Goal: Information Seeking & Learning: Learn about a topic

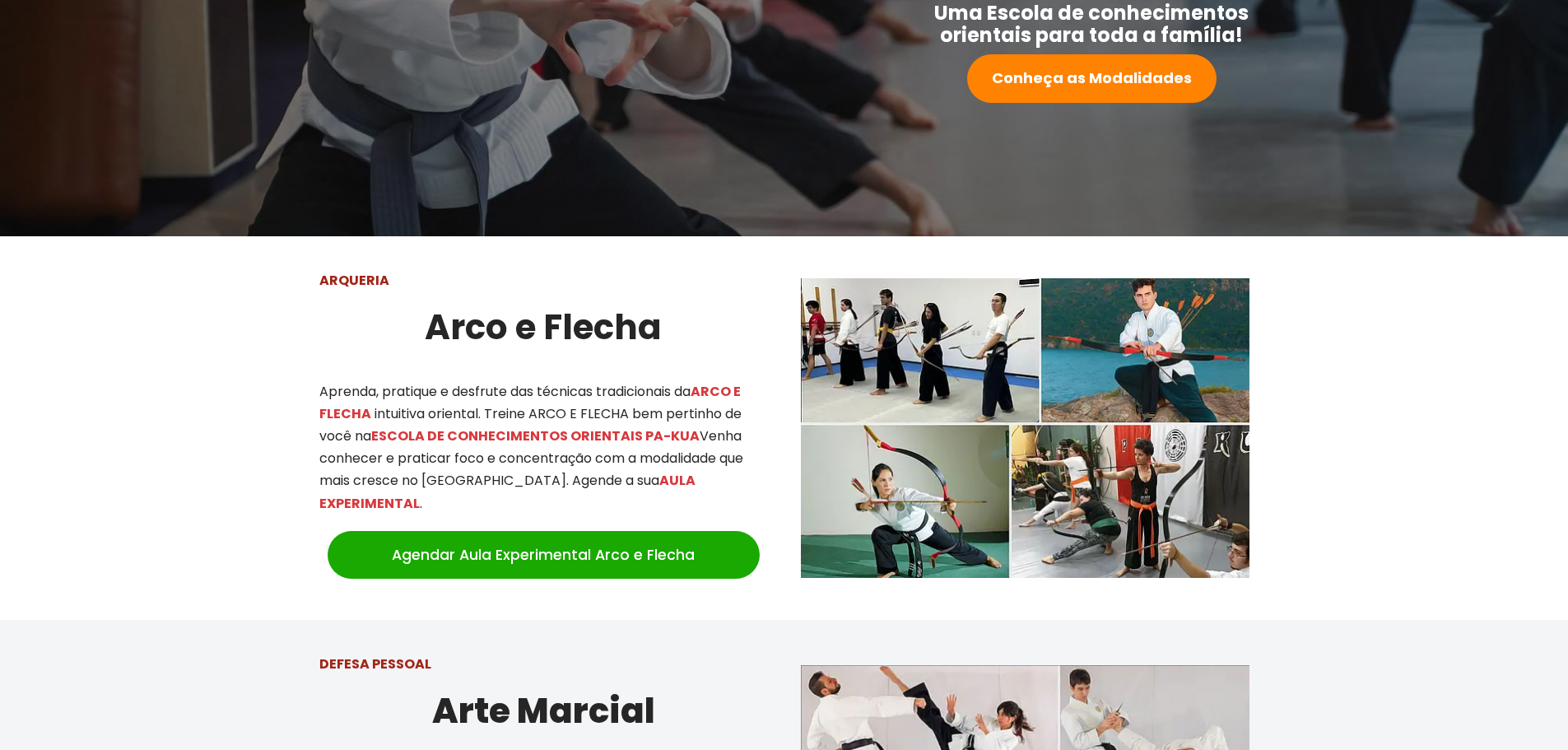
scroll to position [247, 0]
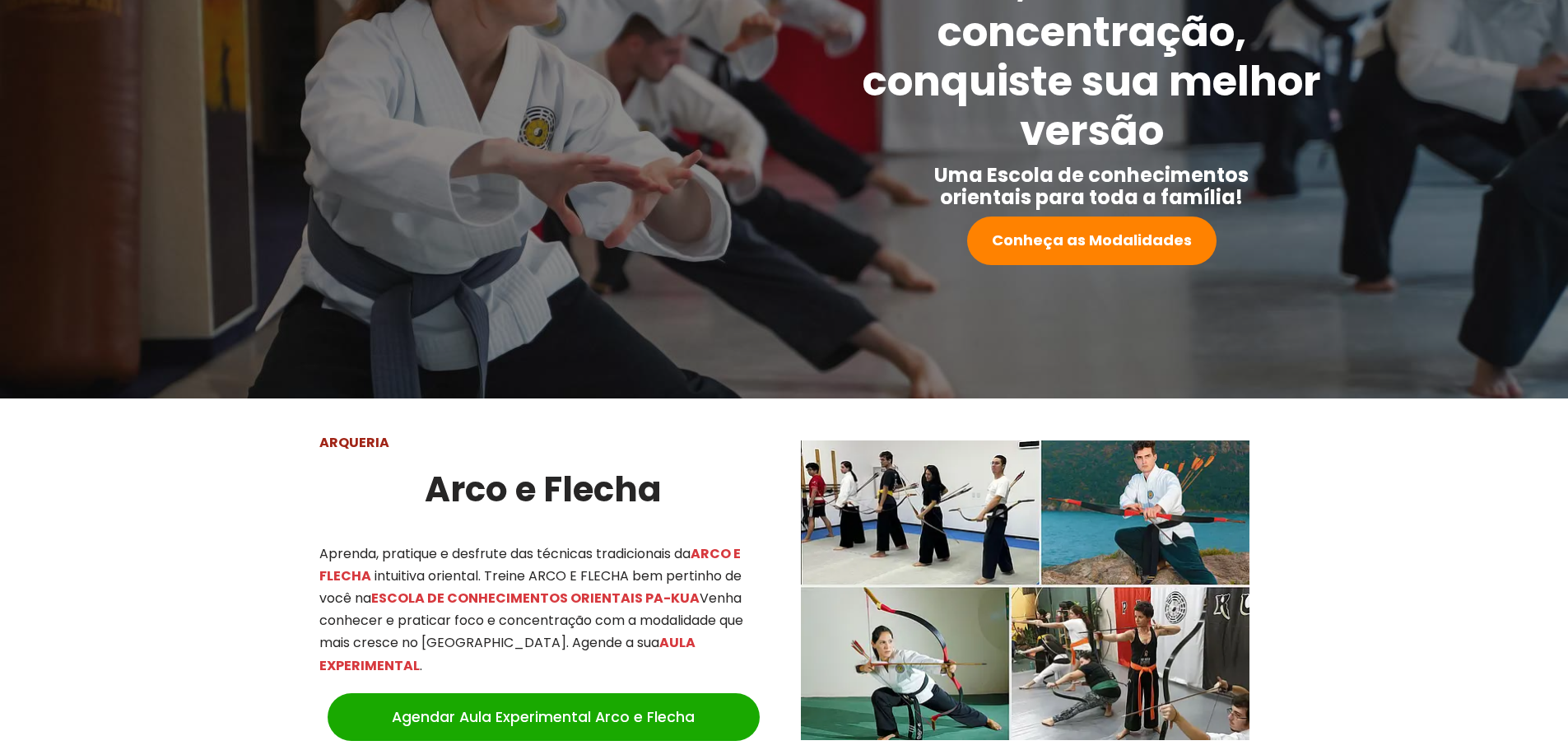
click at [54, 443] on div at bounding box center [784, 590] width 1568 height 384
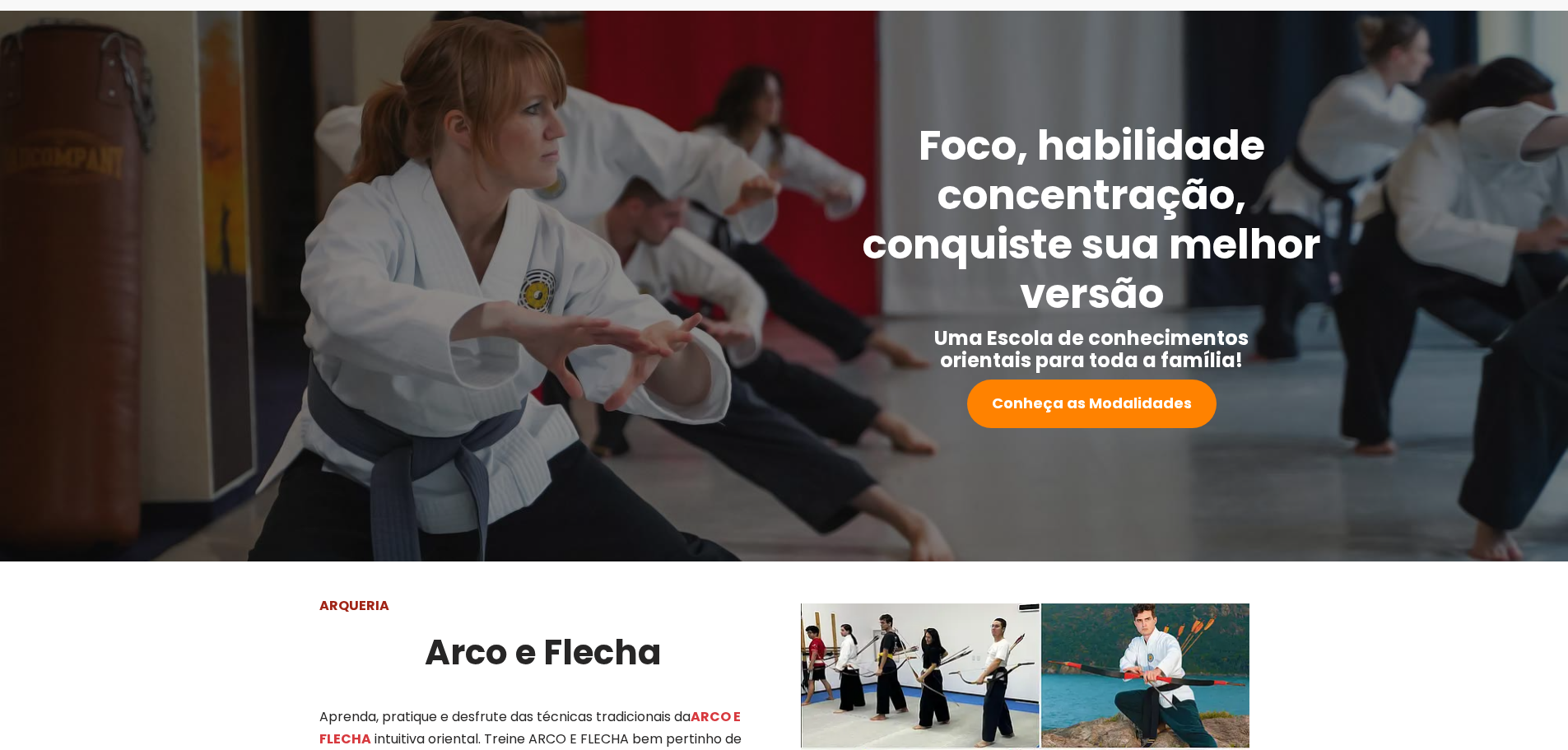
scroll to position [0, 0]
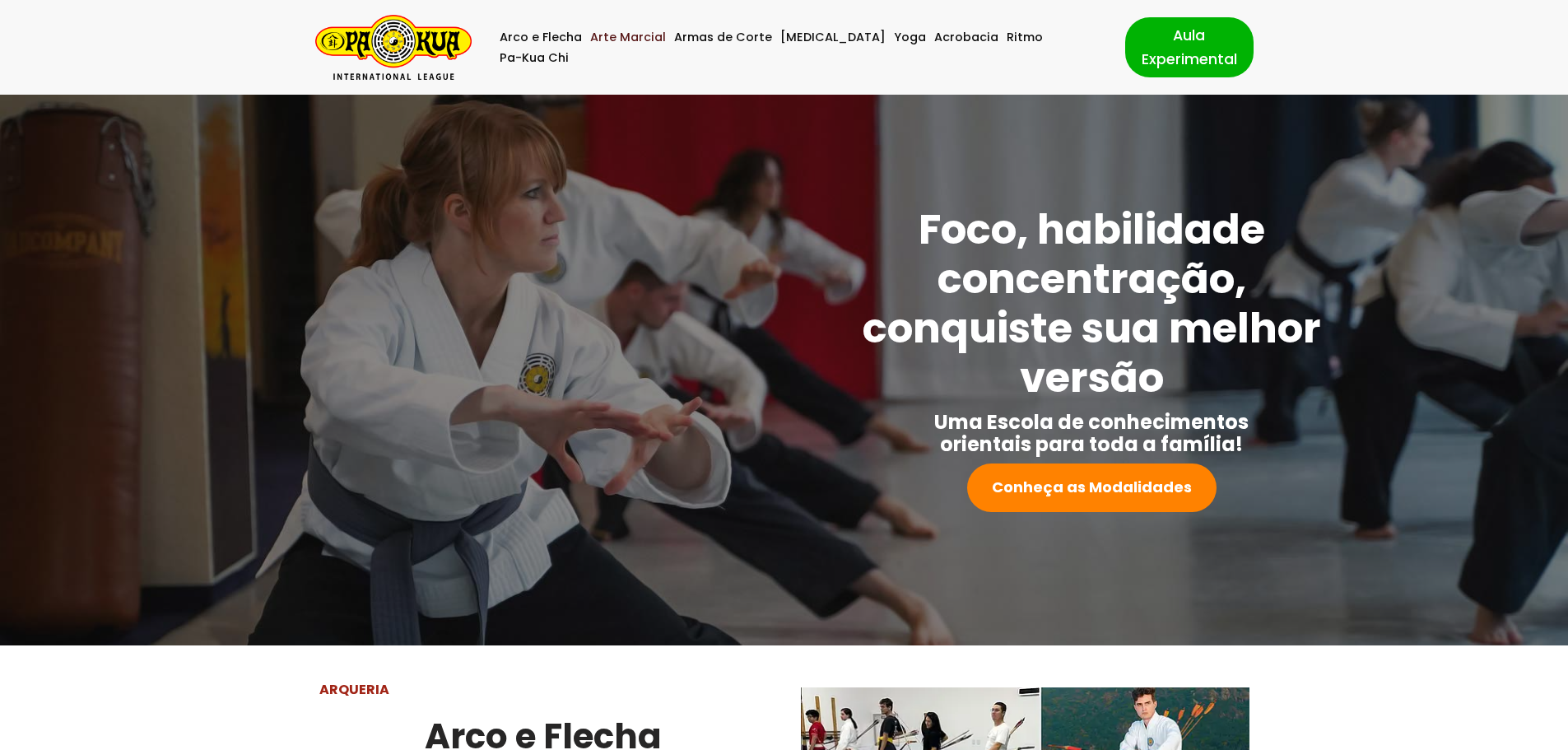
click at [632, 46] on link "Arte Marcial" at bounding box center [628, 37] width 76 height 20
click at [566, 48] on link "Arco e Flecha" at bounding box center [541, 37] width 82 height 20
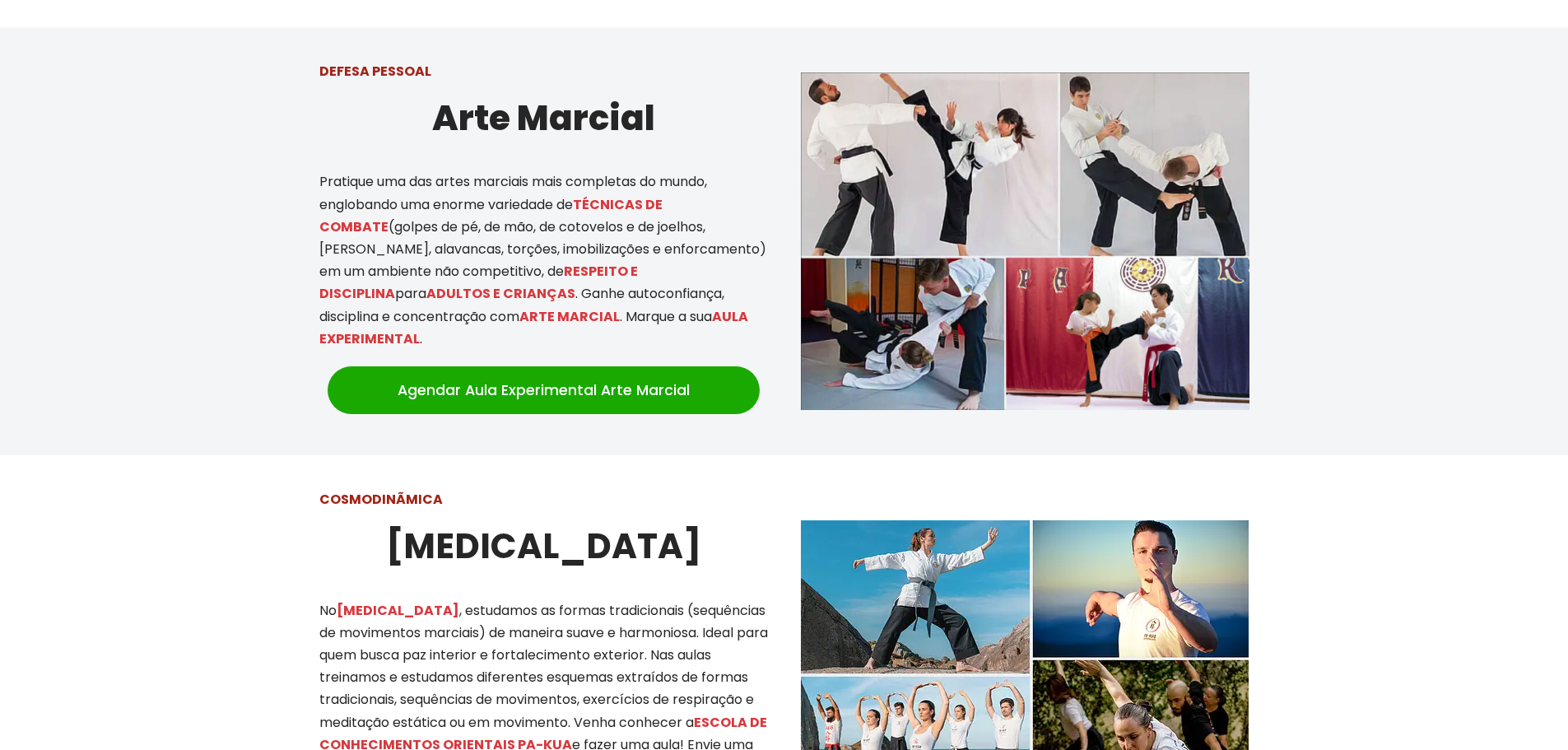
scroll to position [974, 0]
